Goal: Find specific page/section: Find specific page/section

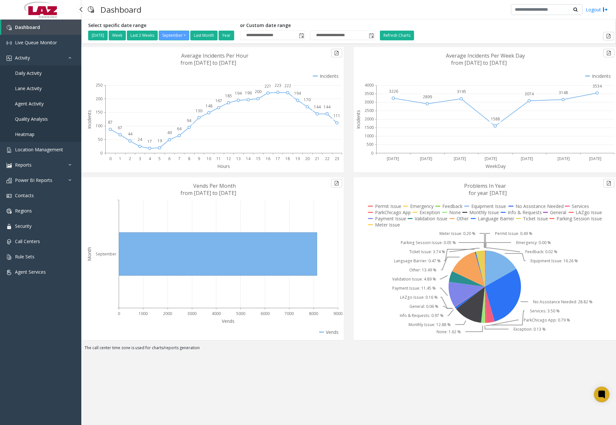
click at [42, 72] on link "Daily Activity" at bounding box center [40, 72] width 81 height 15
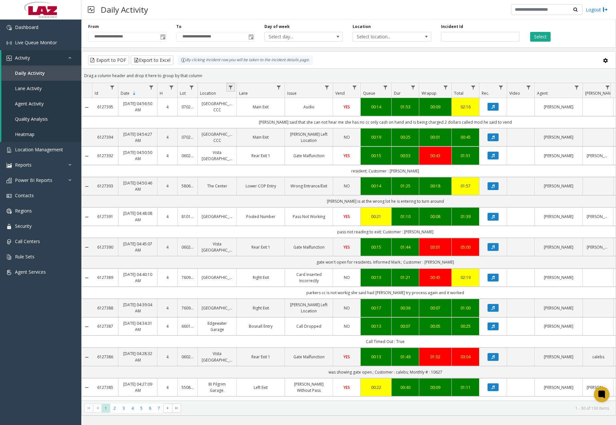
click at [234, 87] on link "Data table" at bounding box center [230, 87] width 9 height 9
click at [163, 40] on span "Toggle popup" at bounding box center [162, 37] width 7 height 10
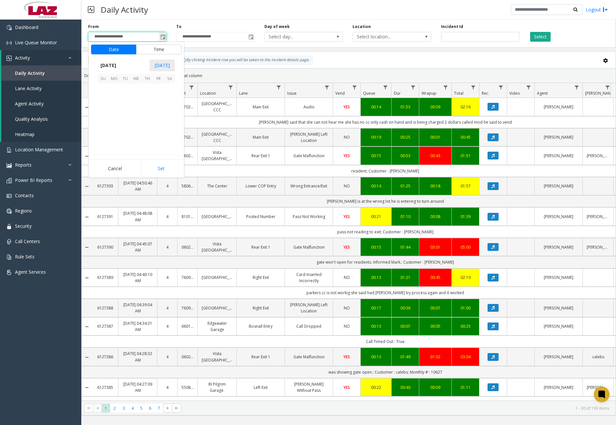
scroll to position [116764, 0]
click at [128, 97] on span "9" at bounding box center [125, 100] width 11 height 11
click at [105, 112] on span "11" at bounding box center [106, 113] width 5 height 6
click at [137, 113] on span "00" at bounding box center [139, 113] width 5 height 6
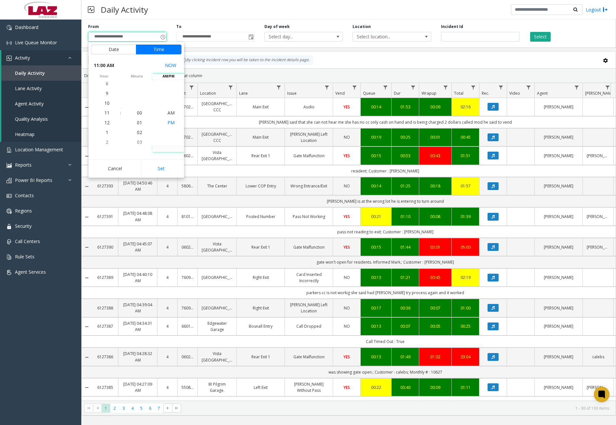
click at [170, 123] on span "PM" at bounding box center [171, 122] width 7 height 6
click at [169, 164] on button "Set" at bounding box center [161, 168] width 41 height 14
type input "**********"
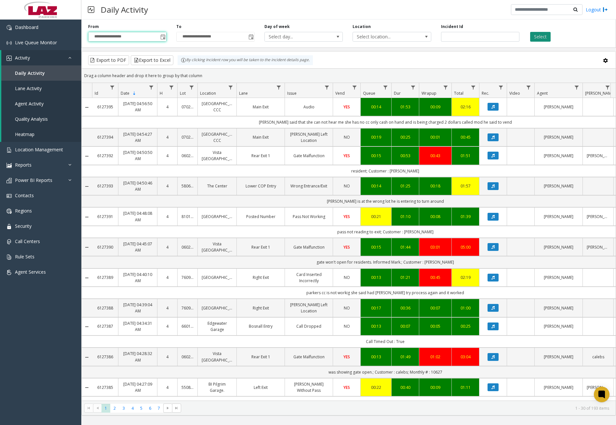
click at [545, 38] on button "Select" at bounding box center [540, 37] width 20 height 10
click at [232, 87] on span "Data table" at bounding box center [230, 87] width 5 height 5
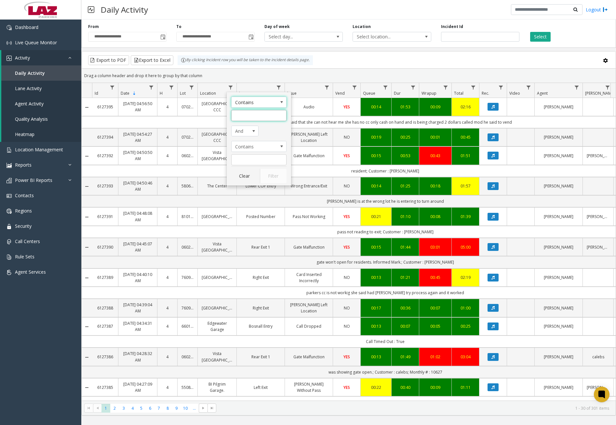
click at [256, 112] on input "Location Filter" at bounding box center [258, 115] width 55 height 11
type input "******"
click at [271, 176] on button "Filter" at bounding box center [273, 176] width 27 height 14
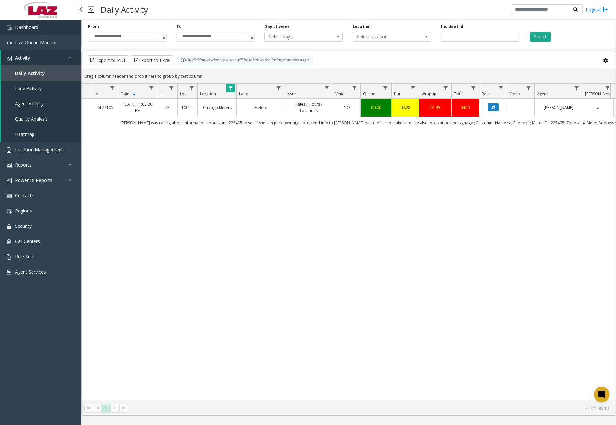
click at [47, 27] on link "Dashboard" at bounding box center [40, 27] width 81 height 15
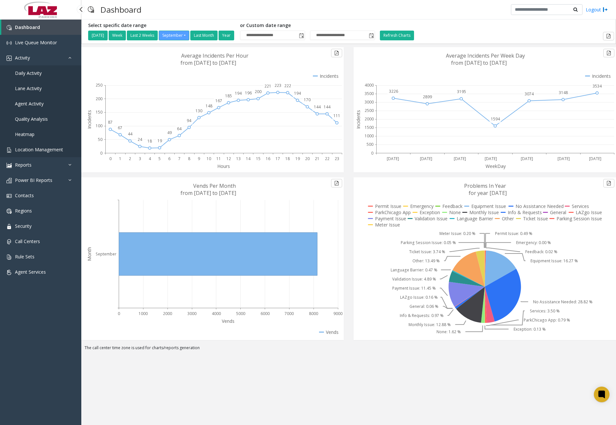
click at [43, 148] on span "Location Management" at bounding box center [39, 149] width 48 height 6
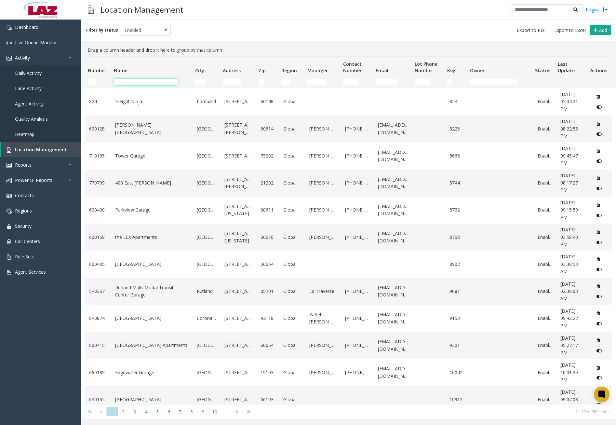
click at [145, 83] on input "Name Filter" at bounding box center [146, 82] width 64 height 7
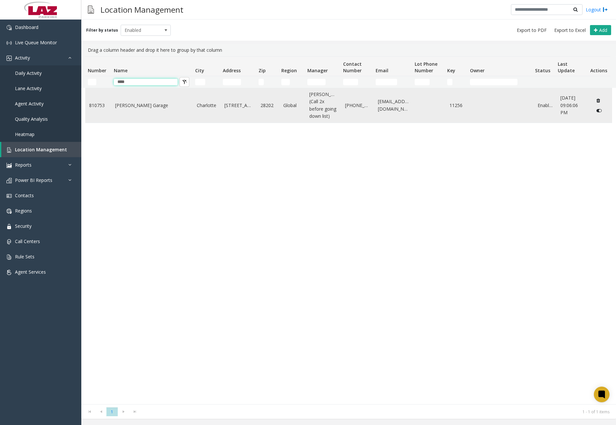
type input "****"
click at [132, 108] on link "[PERSON_NAME] Garage" at bounding box center [152, 105] width 74 height 7
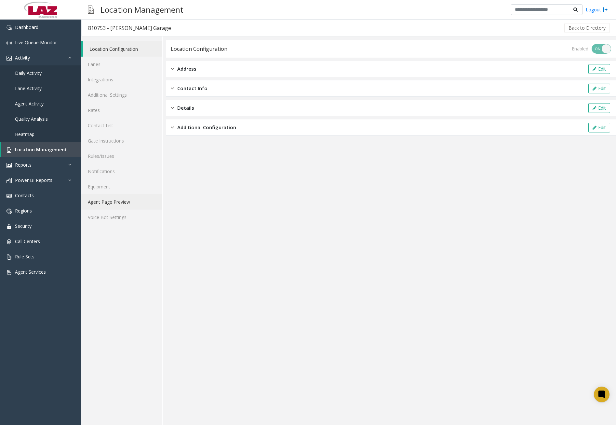
click at [121, 200] on link "Agent Page Preview" at bounding box center [121, 201] width 81 height 15
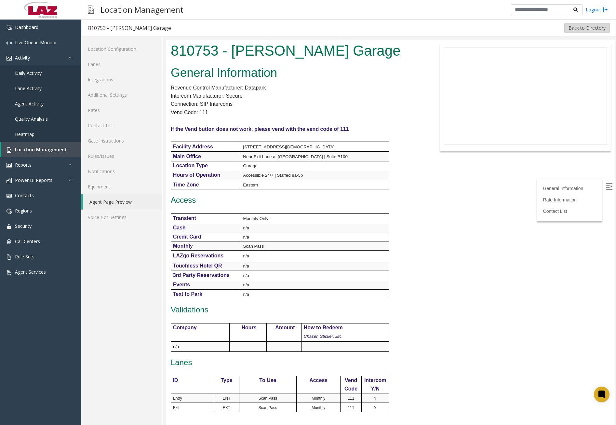
click at [574, 27] on button "Back to Directory" at bounding box center [587, 28] width 46 height 10
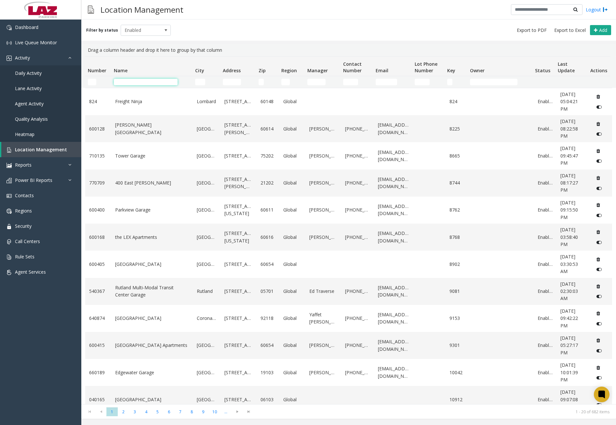
click at [145, 81] on input "Name Filter" at bounding box center [146, 82] width 64 height 7
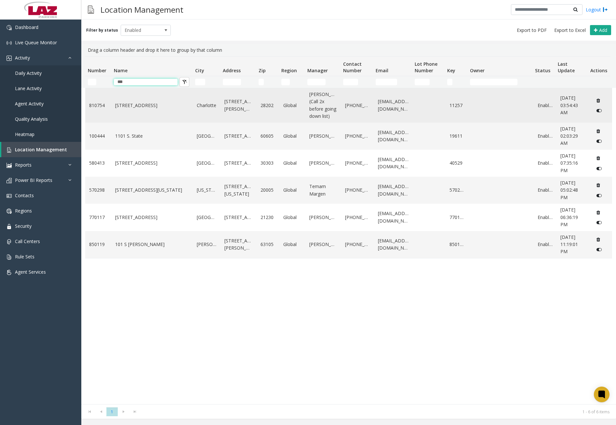
type input "***"
click at [145, 109] on link "[STREET_ADDRESS]" at bounding box center [152, 105] width 74 height 7
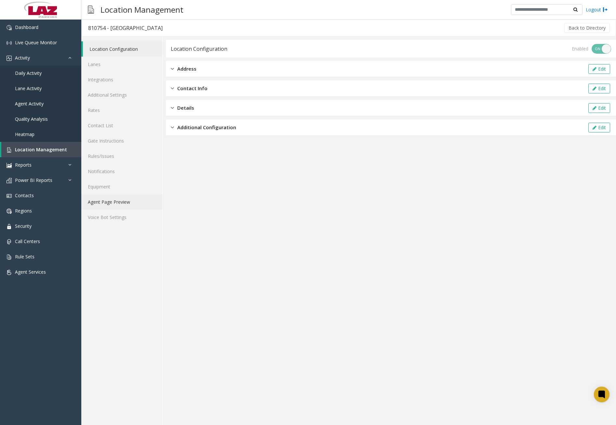
click at [131, 202] on link "Agent Page Preview" at bounding box center [121, 201] width 81 height 15
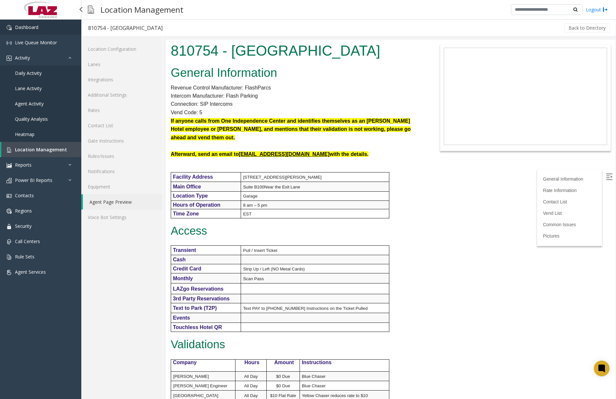
click at [46, 30] on link "Dashboard" at bounding box center [40, 27] width 81 height 15
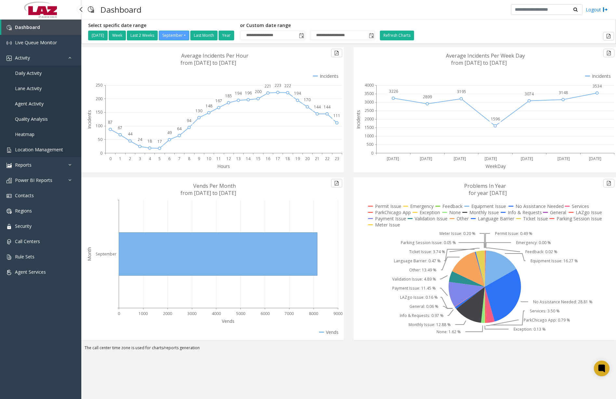
click at [54, 146] on link "Location Management" at bounding box center [40, 149] width 81 height 15
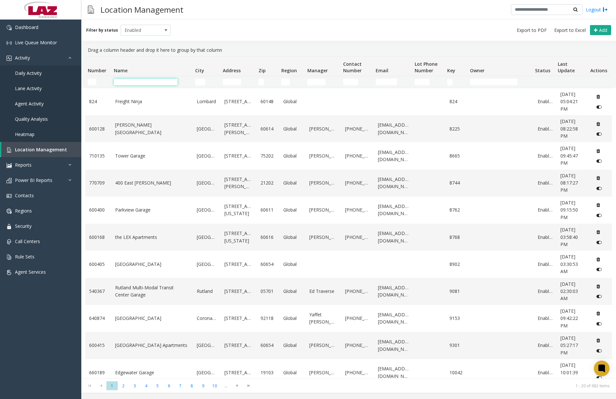
click at [147, 82] on input "Name Filter" at bounding box center [146, 82] width 64 height 7
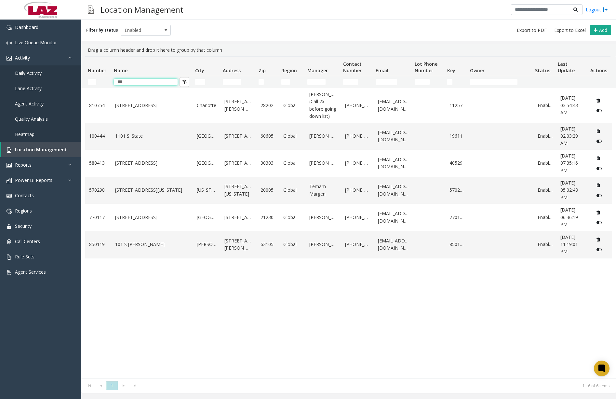
drag, startPoint x: 148, startPoint y: 81, endPoint x: 106, endPoint y: 80, distance: 41.7
click at [106, 80] on tr "***" at bounding box center [347, 82] width 525 height 12
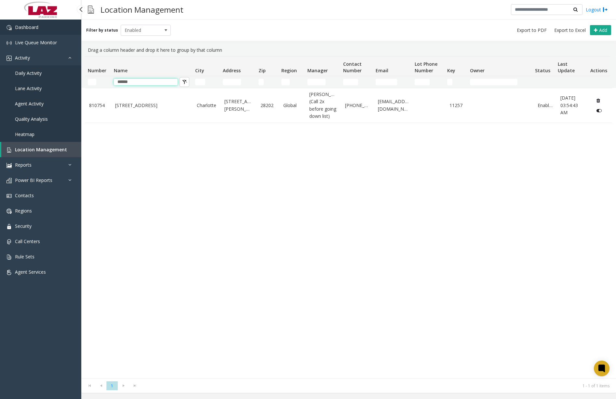
type input "******"
click at [52, 31] on link "Dashboard" at bounding box center [40, 27] width 81 height 15
